Goal: Communication & Community: Answer question/provide support

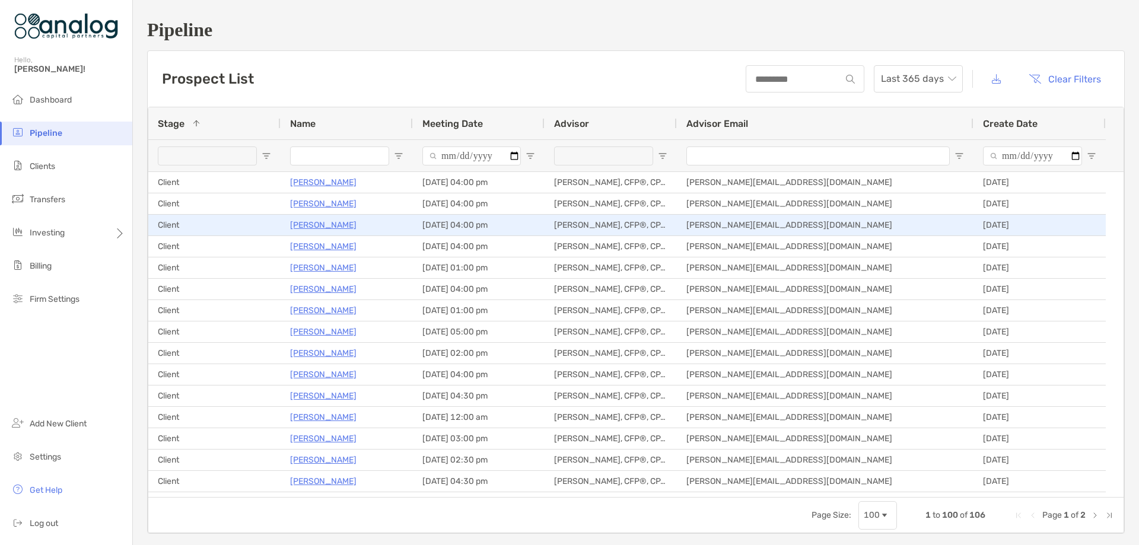
click at [310, 223] on p "[PERSON_NAME]" at bounding box center [323, 225] width 66 height 15
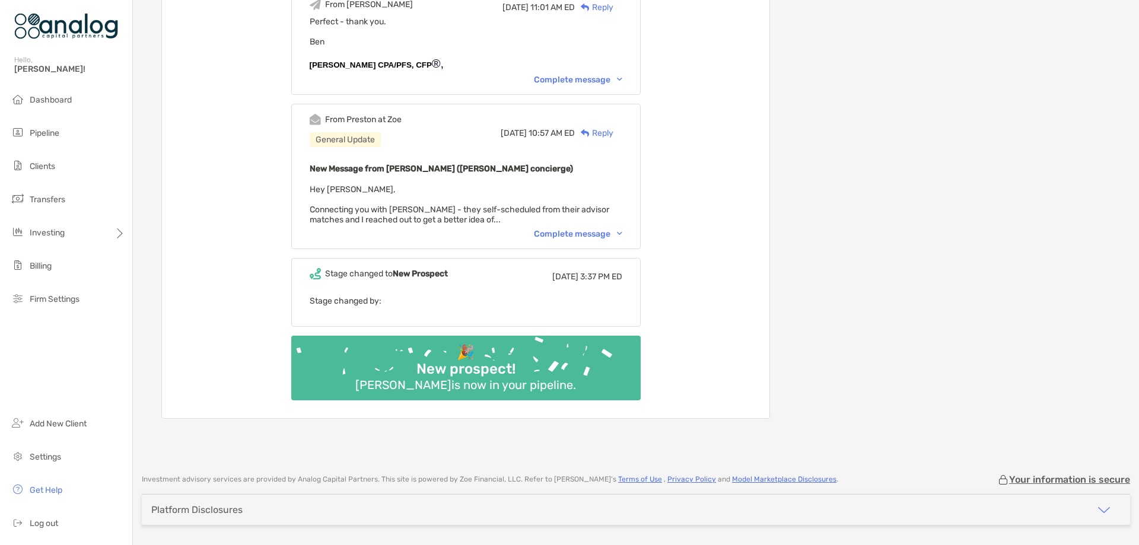
scroll to position [1542, 0]
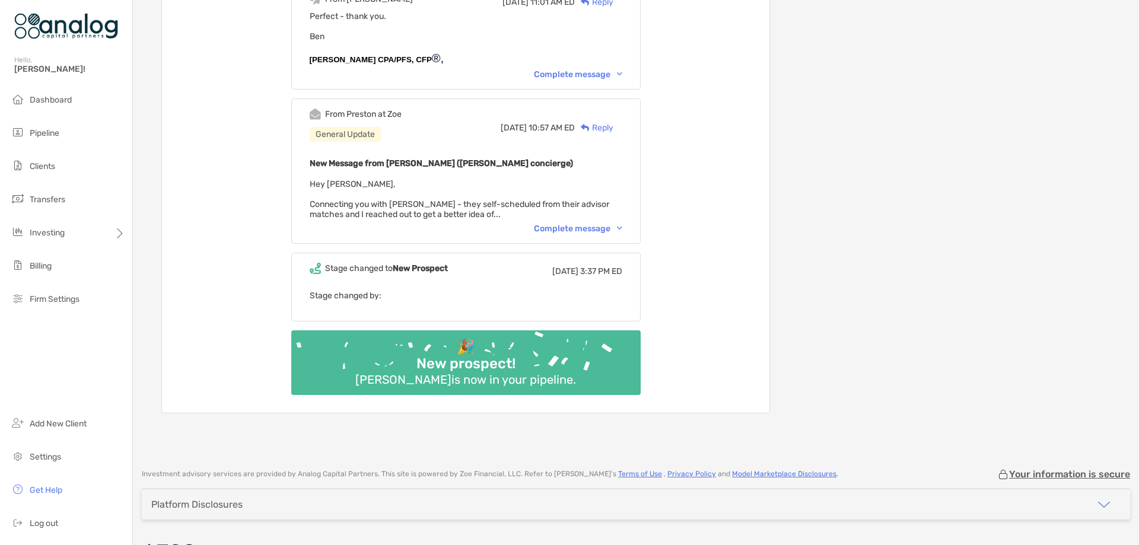
click at [491, 192] on div "New Message from [PERSON_NAME] ([PERSON_NAME] concierge) Hey [PERSON_NAME], Con…" at bounding box center [466, 187] width 313 height 63
click at [488, 209] on span "Hey [PERSON_NAME], Connecting you with [PERSON_NAME] - they self-scheduled from…" at bounding box center [460, 199] width 300 height 40
click at [568, 230] on div "Complete message" at bounding box center [578, 229] width 88 height 10
